Goal: Task Accomplishment & Management: Manage account settings

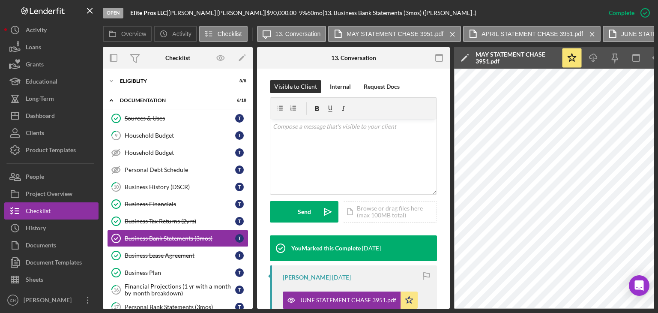
scroll to position [128, 0]
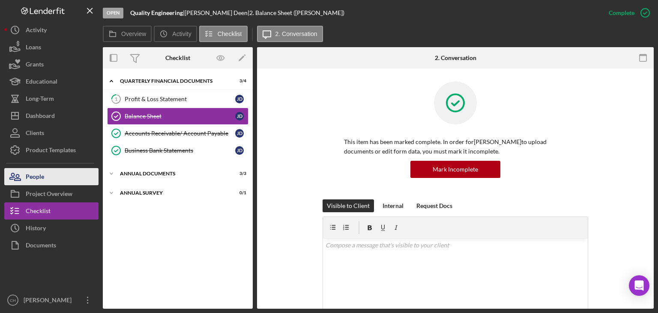
click at [44, 173] on div "People" at bounding box center [35, 177] width 18 height 19
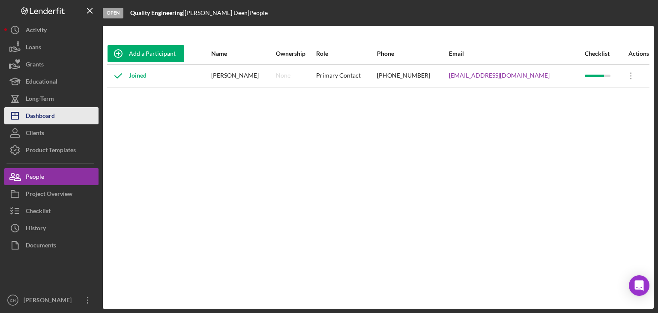
click at [45, 120] on div "Dashboard" at bounding box center [40, 116] width 29 height 19
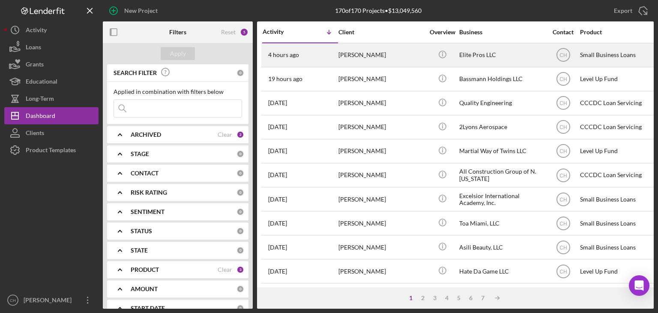
click at [324, 56] on div "4 hours ago [PERSON_NAME]" at bounding box center [300, 55] width 75 height 23
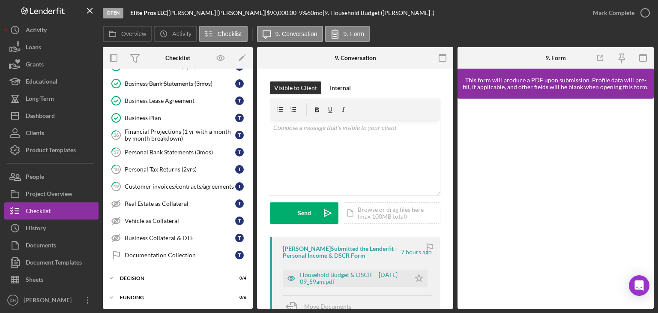
scroll to position [173, 0]
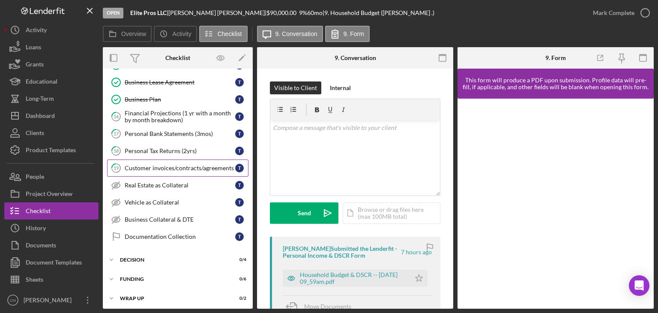
click at [182, 170] on link "19 Customer invoices/contracts/agreements T" at bounding box center [177, 167] width 141 height 17
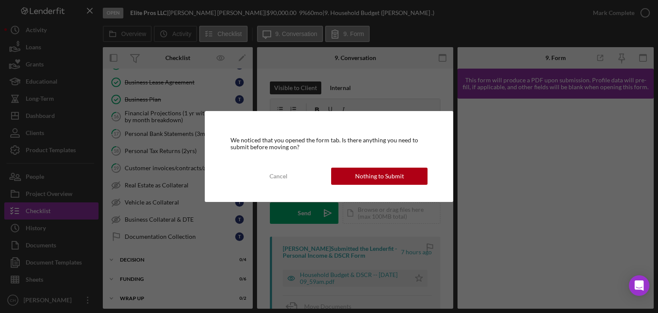
click at [370, 161] on div "We noticed that you opened the form tab. Is there anything you need to submit b…" at bounding box center [329, 156] width 249 height 91
click at [372, 170] on div "Nothing to Submit" at bounding box center [379, 175] width 49 height 17
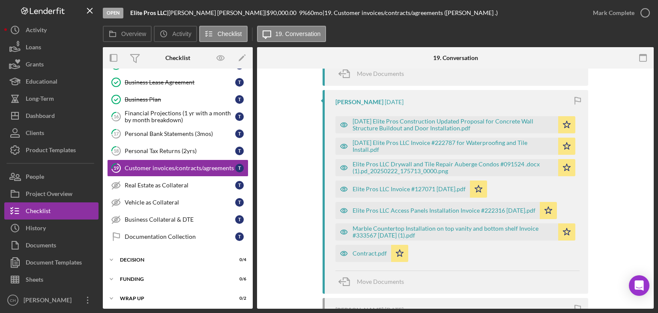
scroll to position [245, 0]
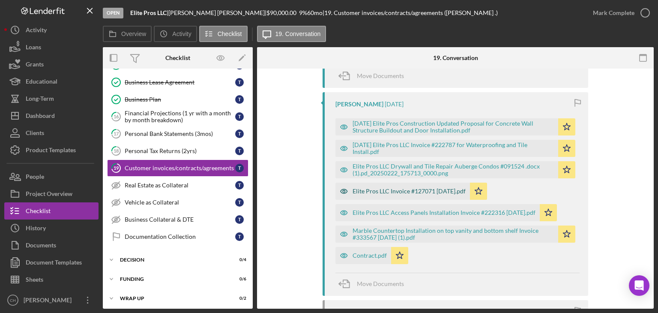
click at [388, 194] on div "Elite Pros LLC Invoice #127071 [DATE].pdf" at bounding box center [408, 191] width 113 height 7
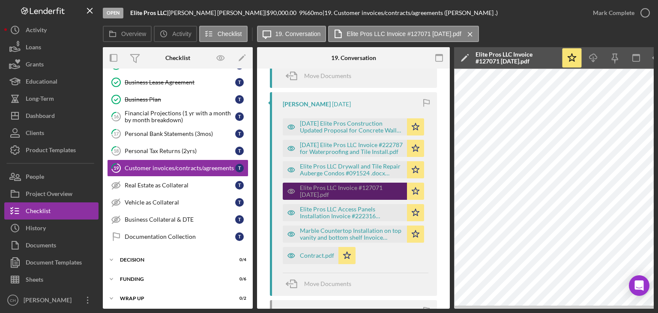
click at [388, 194] on div "Elite Pros LLC Invoice #127071 [DATE].pdf" at bounding box center [351, 191] width 103 height 14
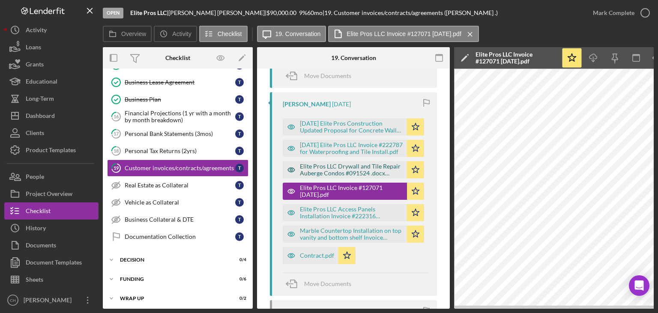
click at [318, 173] on div "Elite Pros LLC Drywall and Tile Repair Auberge Condos #091524 .docx (1).pd_2025…" at bounding box center [351, 170] width 103 height 14
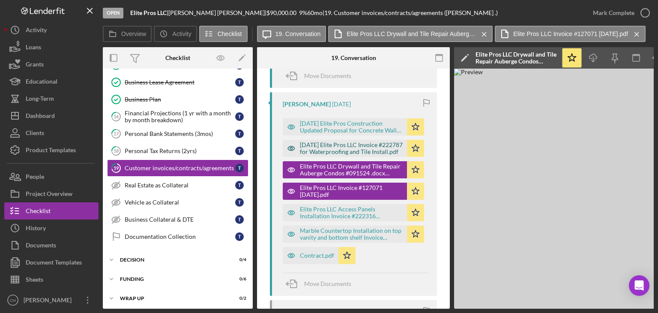
click at [305, 149] on div "[DATE] Elite Pros LLC Invoice #222787 for Waterproofing and Tile Install.pdf" at bounding box center [351, 148] width 103 height 14
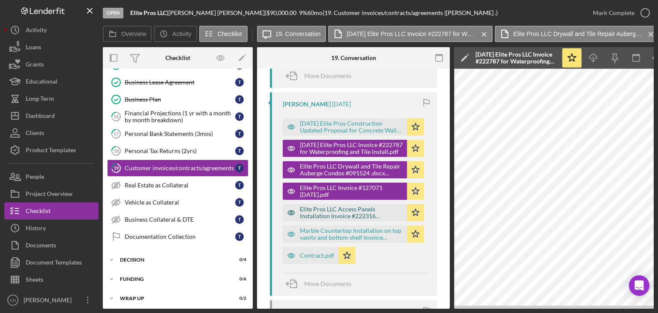
click at [320, 211] on div "Elite Pros LLC Access Panels Installation Invoice #222316 [DATE].pdf" at bounding box center [351, 213] width 103 height 14
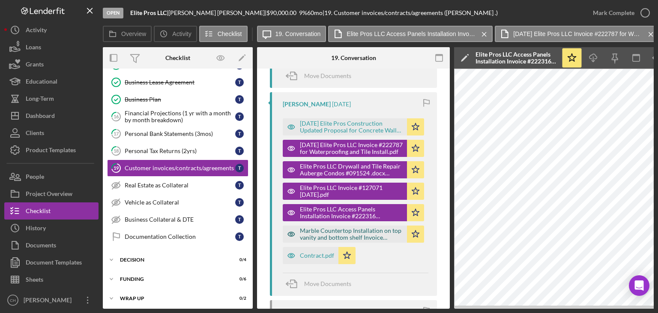
click at [320, 242] on div "Marble Countertop Installation on top vanity and bottom shelf Invoice #333567 […" at bounding box center [345, 233] width 124 height 17
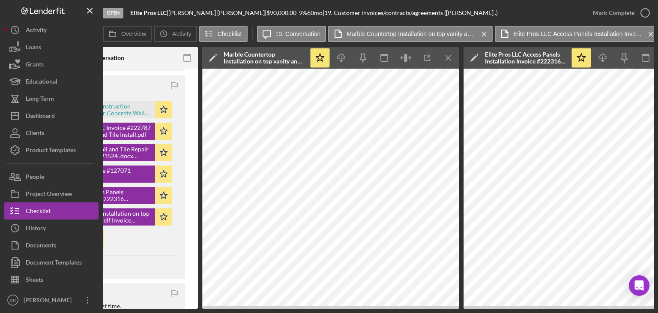
scroll to position [0, 234]
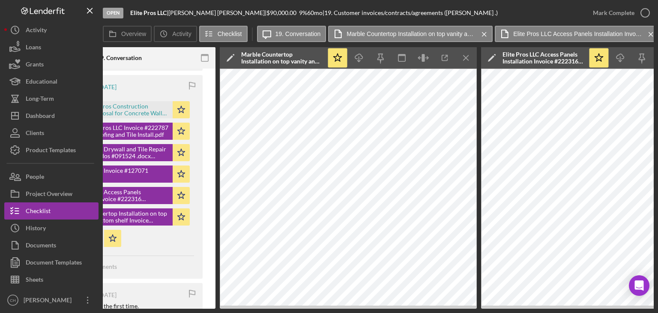
drag, startPoint x: 352, startPoint y: 310, endPoint x: 363, endPoint y: 307, distance: 11.4
click at [158, 208] on div "Open Elite Pros LLC | [PERSON_NAME] | $90,000.00 9 % 60 mo | 19. Customer invoi…" at bounding box center [329, 156] width 658 height 313
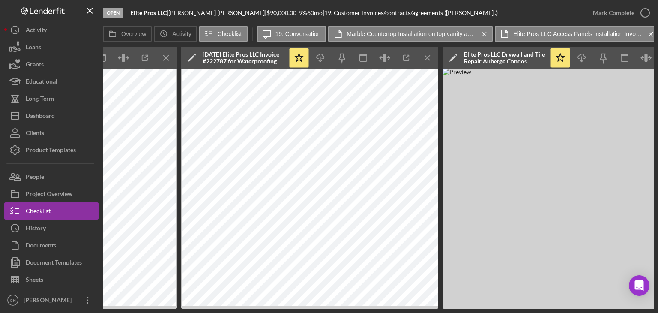
scroll to position [0, 787]
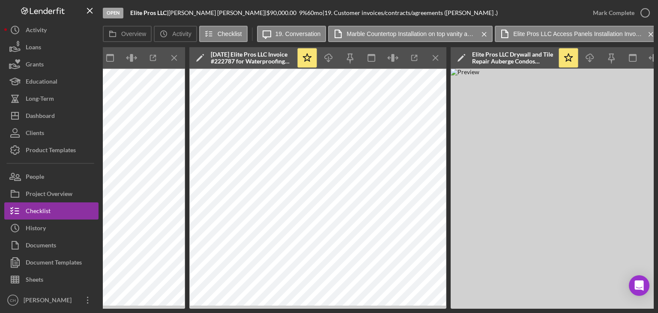
click at [250, 59] on div "[DATE] Elite Pros LLC Invoice #222787 for Waterproofing and Tile Install.pdf" at bounding box center [251, 58] width 81 height 14
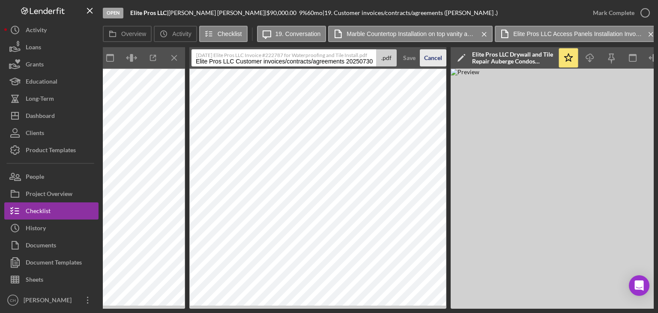
click at [430, 57] on div "Cancel" at bounding box center [433, 57] width 18 height 17
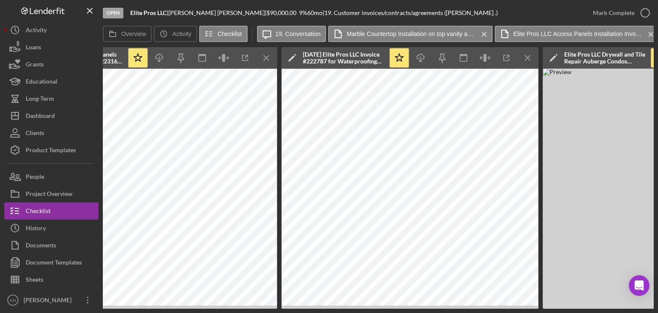
scroll to position [0, 698]
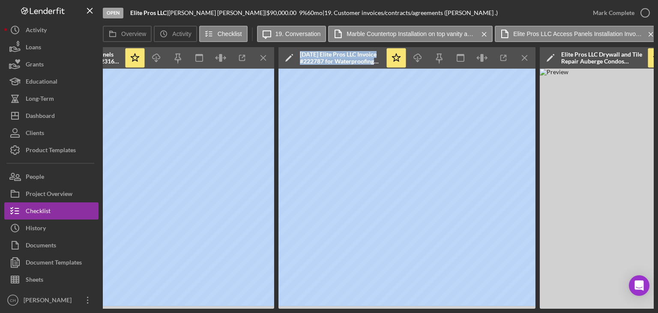
drag, startPoint x: 340, startPoint y: 308, endPoint x: 189, endPoint y: 308, distance: 150.7
click at [189, 308] on div "Overview Internal Workflow Stage Open Icon/Dropdown Arrow Archive (can unarchiv…" at bounding box center [378, 177] width 551 height 261
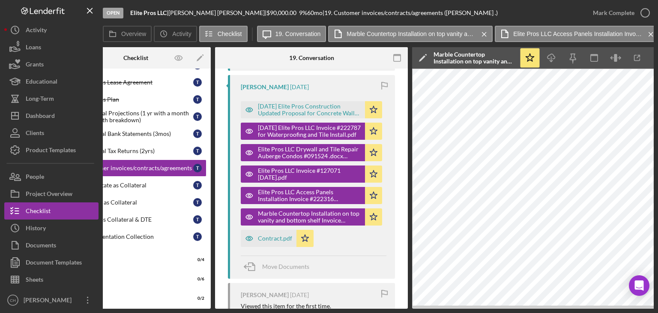
scroll to position [0, 46]
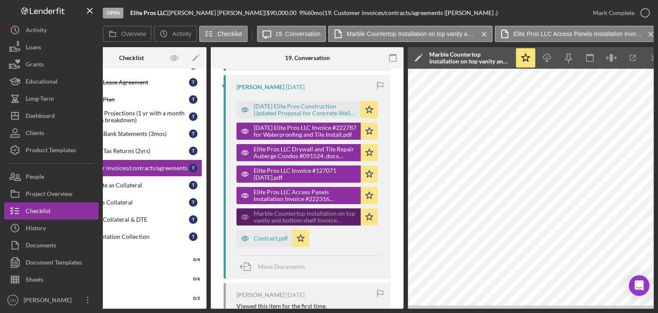
click at [300, 220] on div "[DATE] Elite Pros Construction Updated Proposal for Concrete Wall Structure Bui…" at bounding box center [309, 172] width 146 height 150
click at [265, 223] on div "Marble Countertop Installation on top vanity and bottom shelf Invoice #333567 […" at bounding box center [305, 217] width 103 height 14
click at [327, 218] on div "Marble Countertop Installation on top vanity and bottom shelf Invoice #333567 […" at bounding box center [305, 217] width 103 height 14
click at [325, 219] on div "Marble Countertop Installation on top vanity and bottom shelf Invoice #333567 […" at bounding box center [305, 217] width 103 height 14
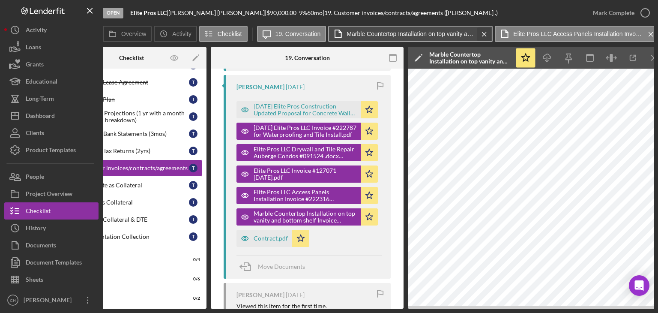
click at [480, 36] on icon "Icon/Menu Close" at bounding box center [484, 34] width 15 height 21
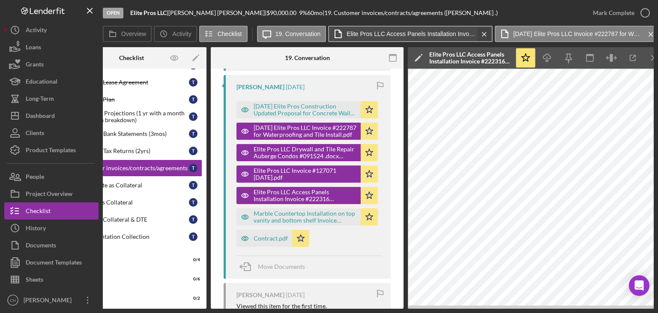
click at [483, 35] on icon "Icon/Menu Close" at bounding box center [484, 34] width 15 height 21
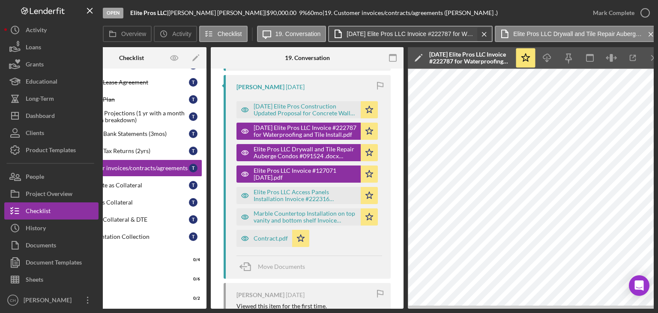
click at [483, 35] on icon "Icon/Menu Close" at bounding box center [484, 34] width 15 height 21
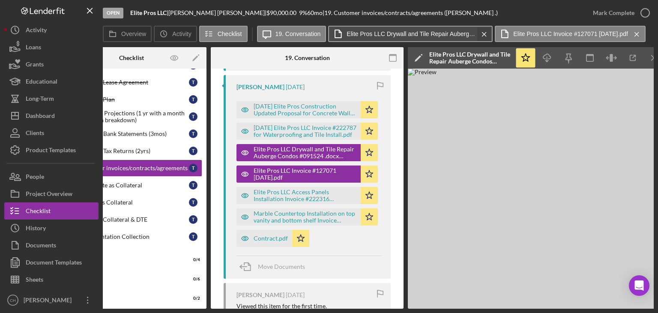
click at [482, 38] on icon "Icon/Menu Close" at bounding box center [484, 34] width 15 height 21
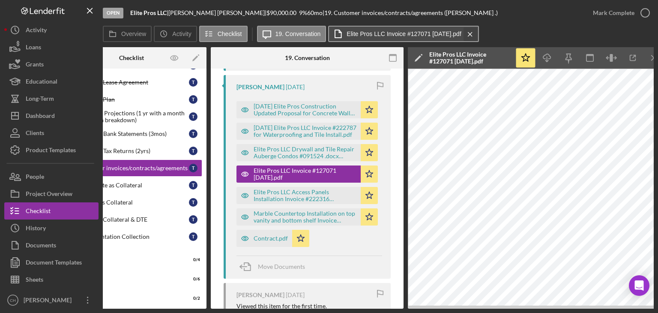
click at [477, 38] on icon "Icon/Menu Close" at bounding box center [469, 34] width 15 height 21
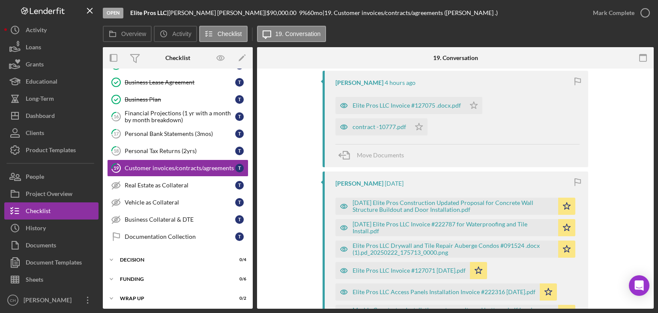
scroll to position [148, 0]
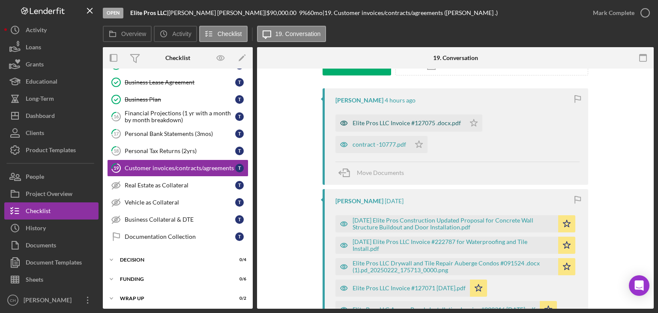
click at [380, 125] on div "Elite Pros LLC Invoice #127075 .docx.pdf" at bounding box center [406, 122] width 108 height 7
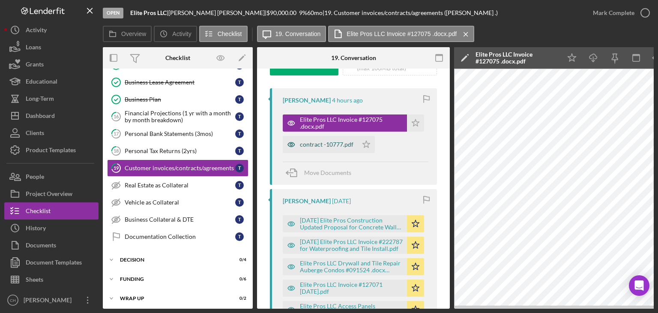
click at [327, 141] on div "contract -10777.pdf" at bounding box center [327, 144] width 54 height 7
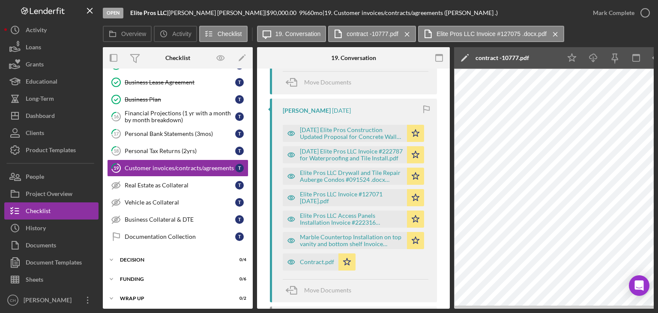
scroll to position [290, 0]
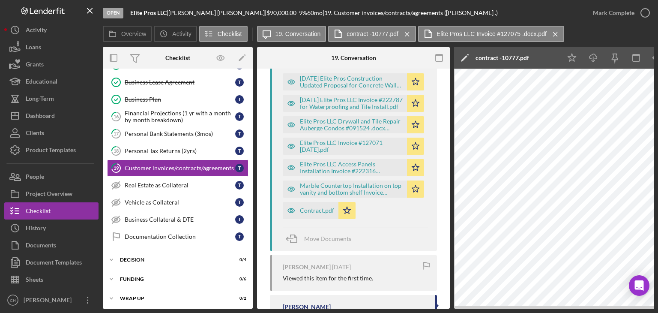
click at [352, 158] on div "Elite Pros LLC Access Panels Installation Invoice #222316 [DATE].pdf Icon/Star" at bounding box center [356, 165] width 146 height 21
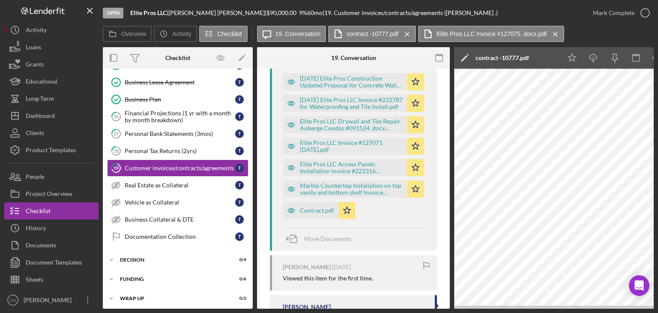
click at [352, 158] on div "Elite Pros LLC Access Panels Installation Invoice #222316 [DATE].pdf Icon/Star" at bounding box center [356, 165] width 146 height 21
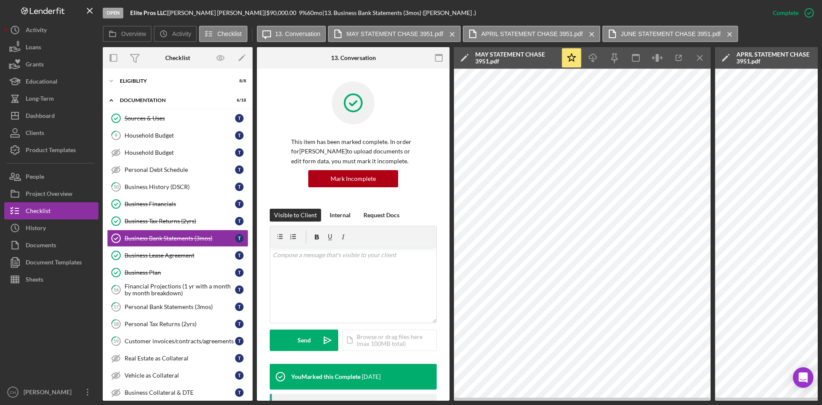
scroll to position [128, 0]
